Goal: Information Seeking & Learning: Find specific fact

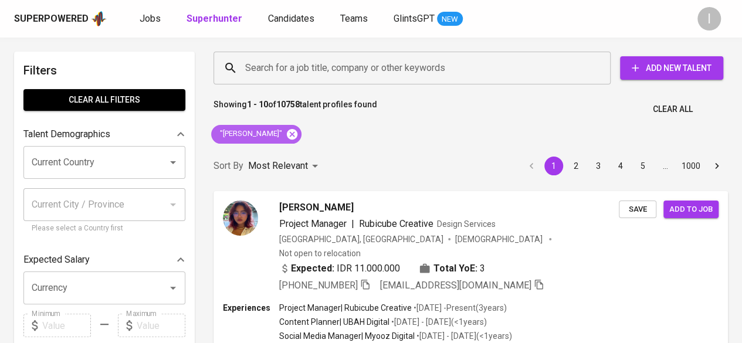
click at [287, 138] on icon at bounding box center [292, 133] width 11 height 11
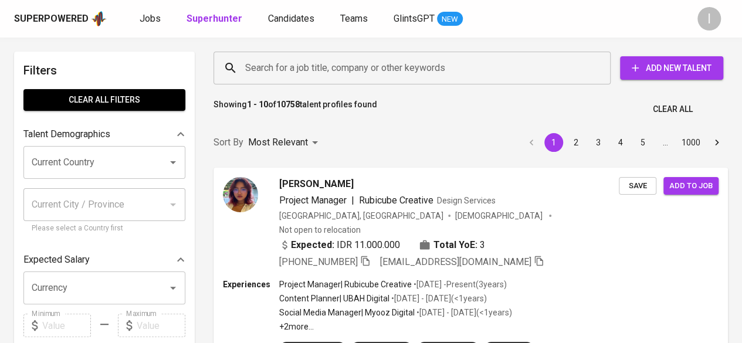
click at [310, 69] on input "Search for a job title, company or other keywords" at bounding box center [414, 68] width 345 height 22
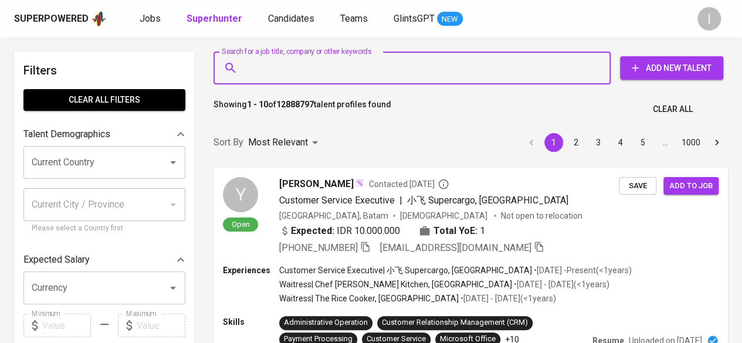
click at [310, 69] on input "Search for a job title, company or other keywords" at bounding box center [414, 68] width 345 height 22
click at [319, 65] on input "Search for a job title, company or other keywords" at bounding box center [414, 68] width 345 height 22
paste input "PT Coats Rejo [GEOGRAPHIC_DATA]"
type input "PT Coats Rejo [GEOGRAPHIC_DATA]"
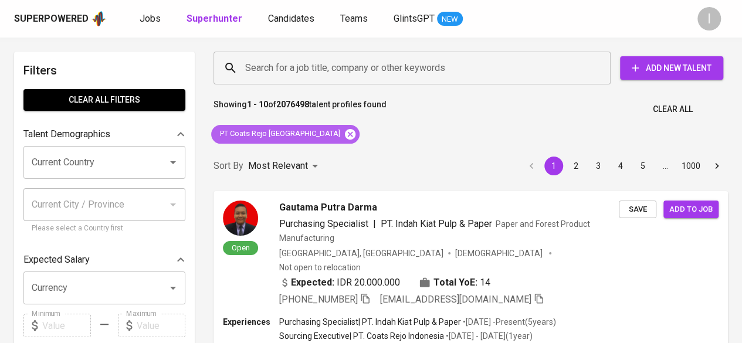
click at [345, 138] on icon at bounding box center [350, 133] width 11 height 11
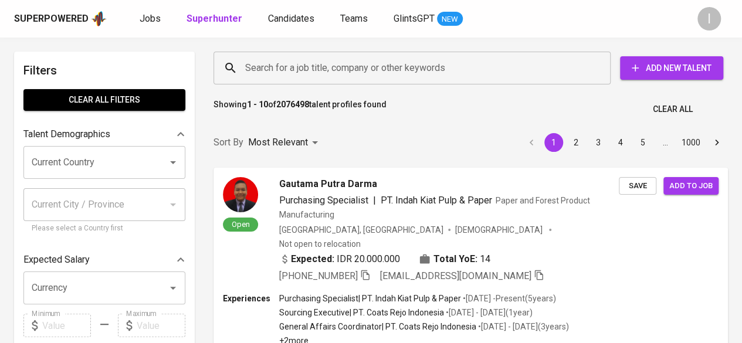
click at [340, 64] on input "Search for a job title, company or other keywords" at bounding box center [414, 68] width 345 height 22
click at [372, 72] on input "Search for a job title, company or other keywords" at bounding box center [414, 68] width 345 height 22
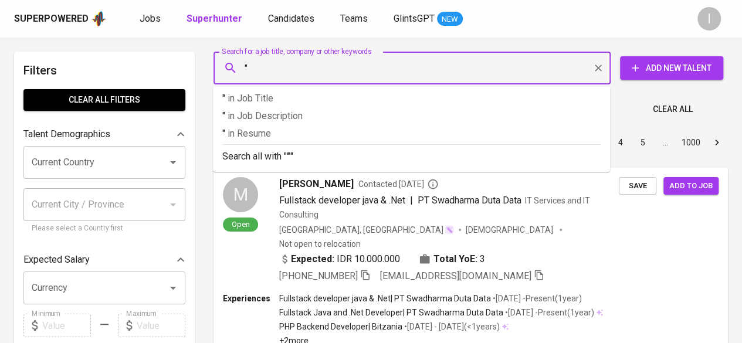
paste input "PT Coats Rejo [GEOGRAPHIC_DATA]"
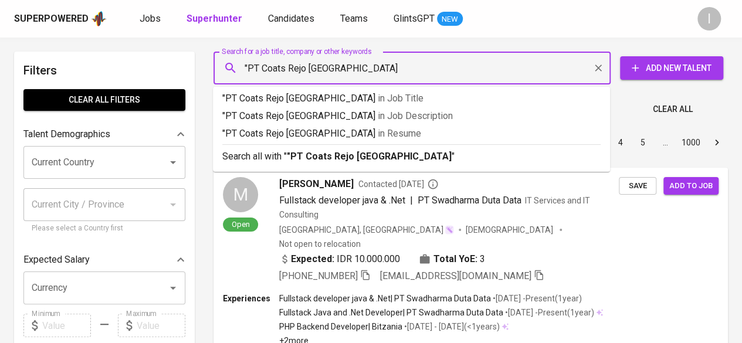
type input ""PT Coats Rejo Indonesia""
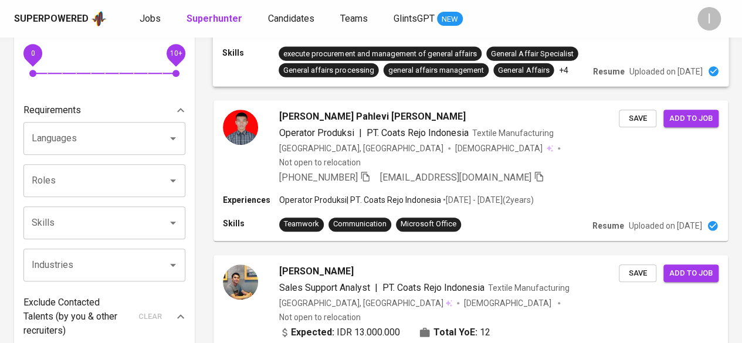
scroll to position [371, 0]
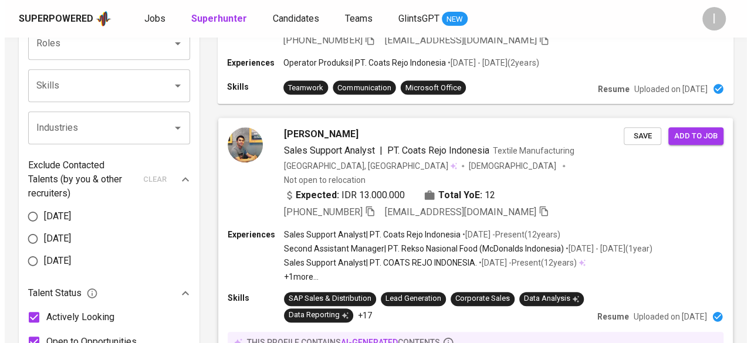
scroll to position [528, 0]
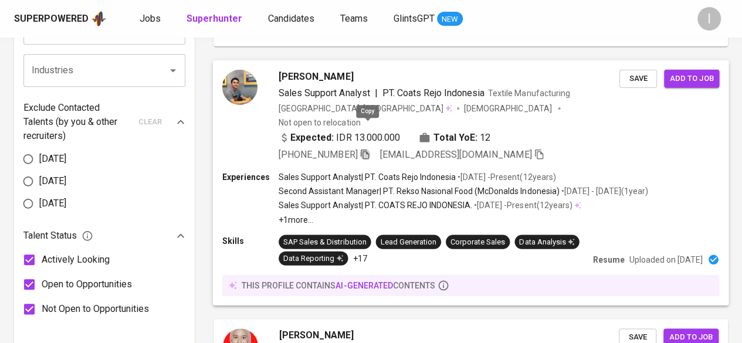
click at [368, 148] on icon "button" at bounding box center [364, 153] width 11 height 11
click at [368, 147] on icon "button" at bounding box center [364, 152] width 11 height 11
click at [437, 328] on div "[PERSON_NAME]" at bounding box center [449, 335] width 341 height 14
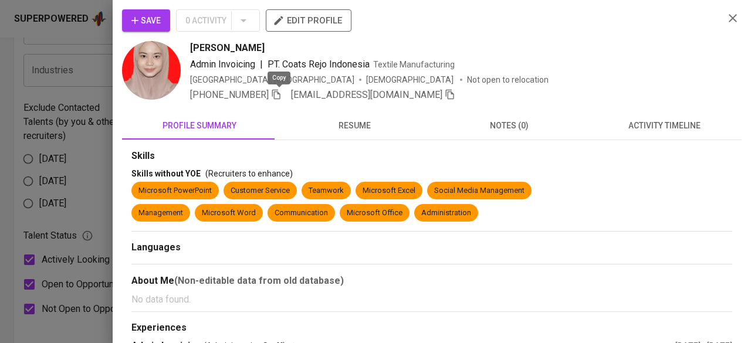
click at [277, 93] on icon "button" at bounding box center [276, 95] width 8 height 10
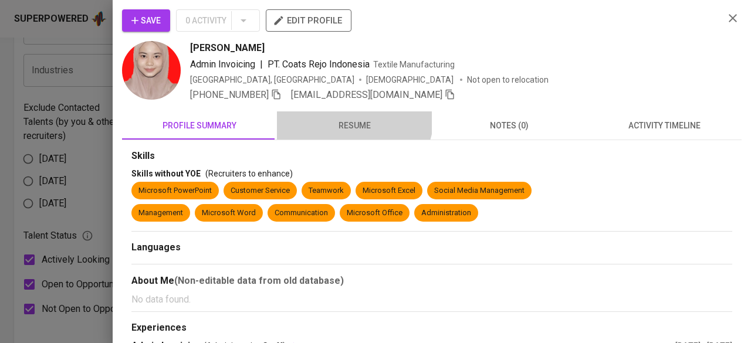
click at [342, 114] on button "resume" at bounding box center [354, 125] width 155 height 28
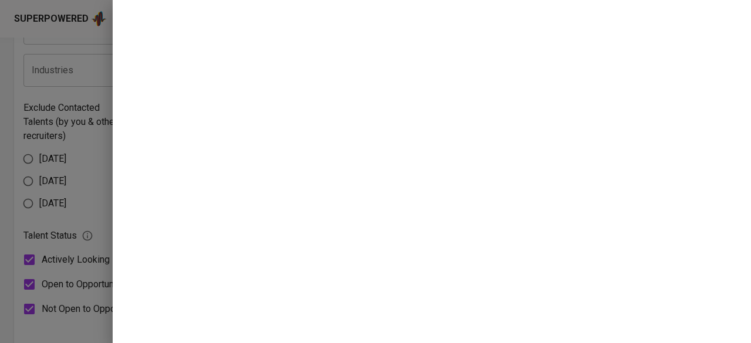
scroll to position [0, 0]
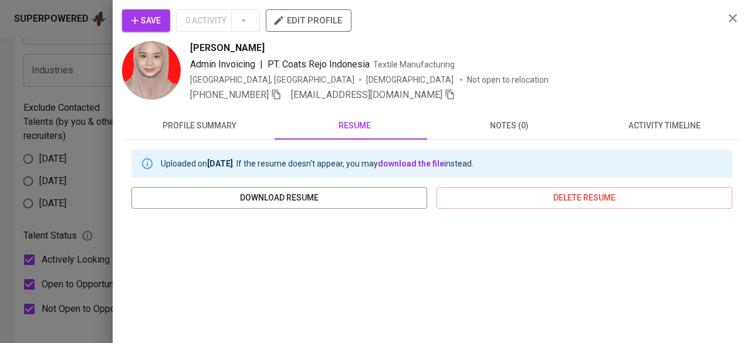
click at [725, 17] on icon "button" at bounding box center [732, 18] width 14 height 14
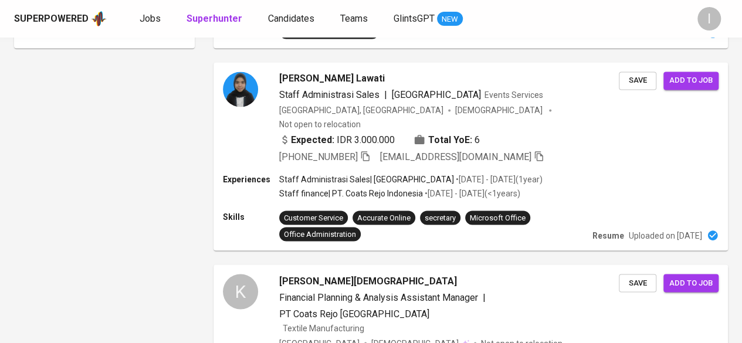
scroll to position [986, 0]
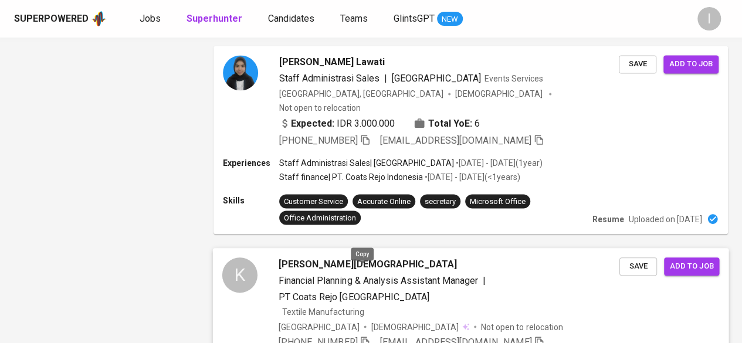
click at [361, 336] on icon "button" at bounding box center [365, 341] width 8 height 10
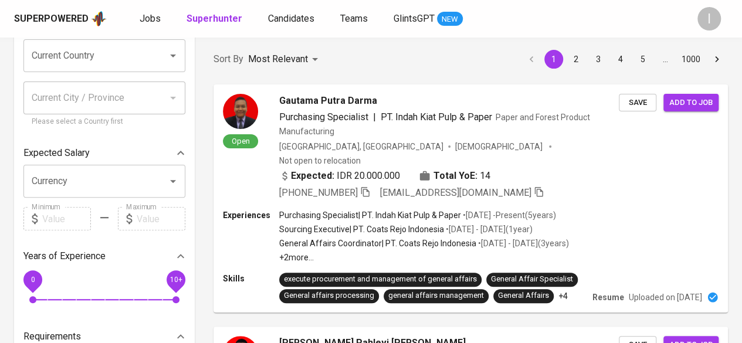
scroll to position [0, 0]
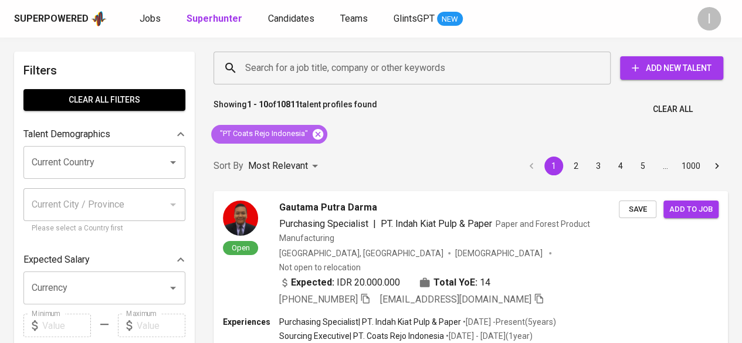
click at [316, 131] on icon at bounding box center [318, 133] width 11 height 11
click at [338, 65] on input "Search for a job title, company or other keywords" at bounding box center [414, 68] width 345 height 22
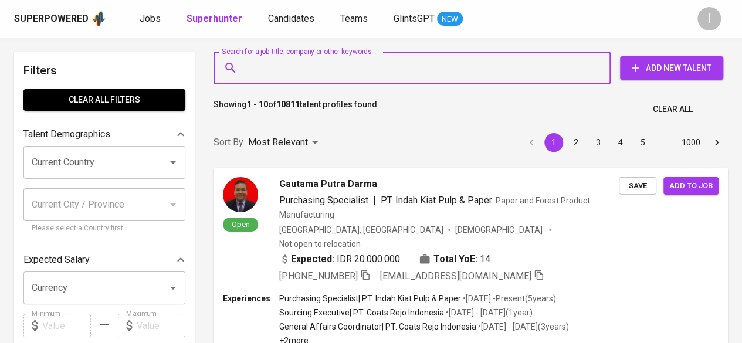
click at [343, 62] on input "Search for a job title, company or other keywords" at bounding box center [414, 68] width 345 height 22
paste input "sundususi@gmail.com"
type input "sundususi@gmail.com"
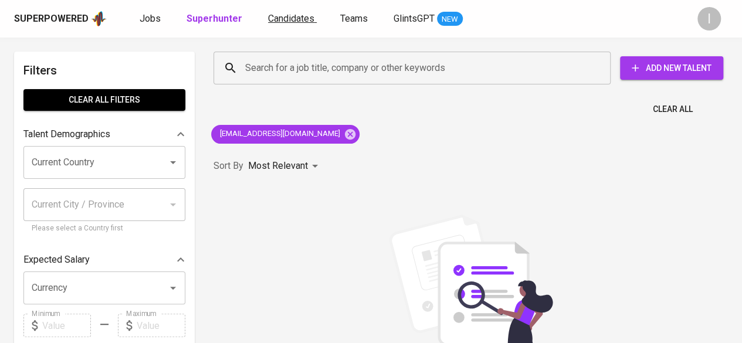
click at [277, 21] on span "Candidates" at bounding box center [291, 18] width 46 height 11
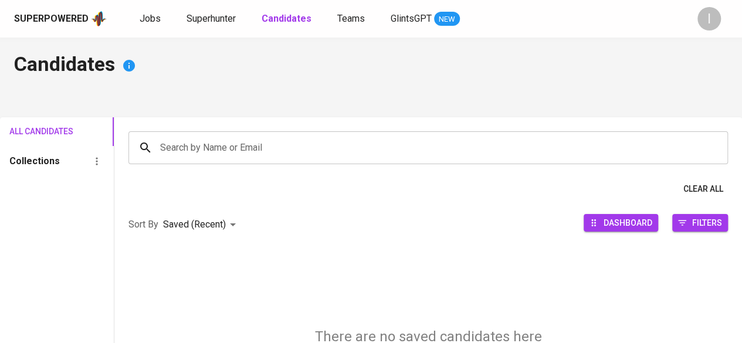
click at [321, 144] on input "Search by Name or Email" at bounding box center [431, 148] width 548 height 22
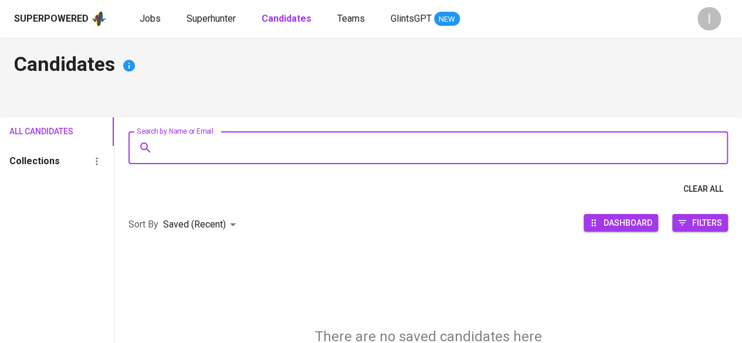
paste input "sundususi@gmail.com"
type input "sundususi@gmail.com"
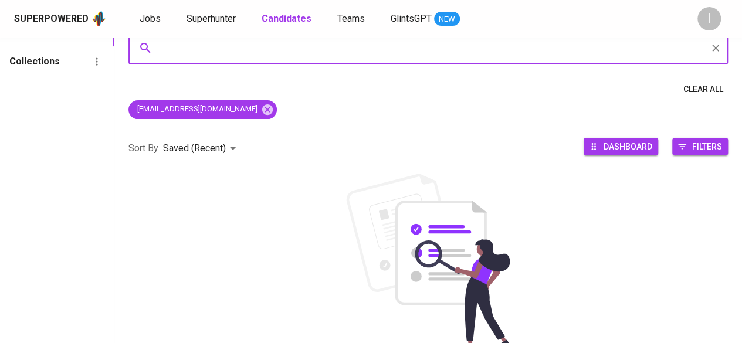
scroll to position [22, 0]
